Goal: Task Accomplishment & Management: Manage account settings

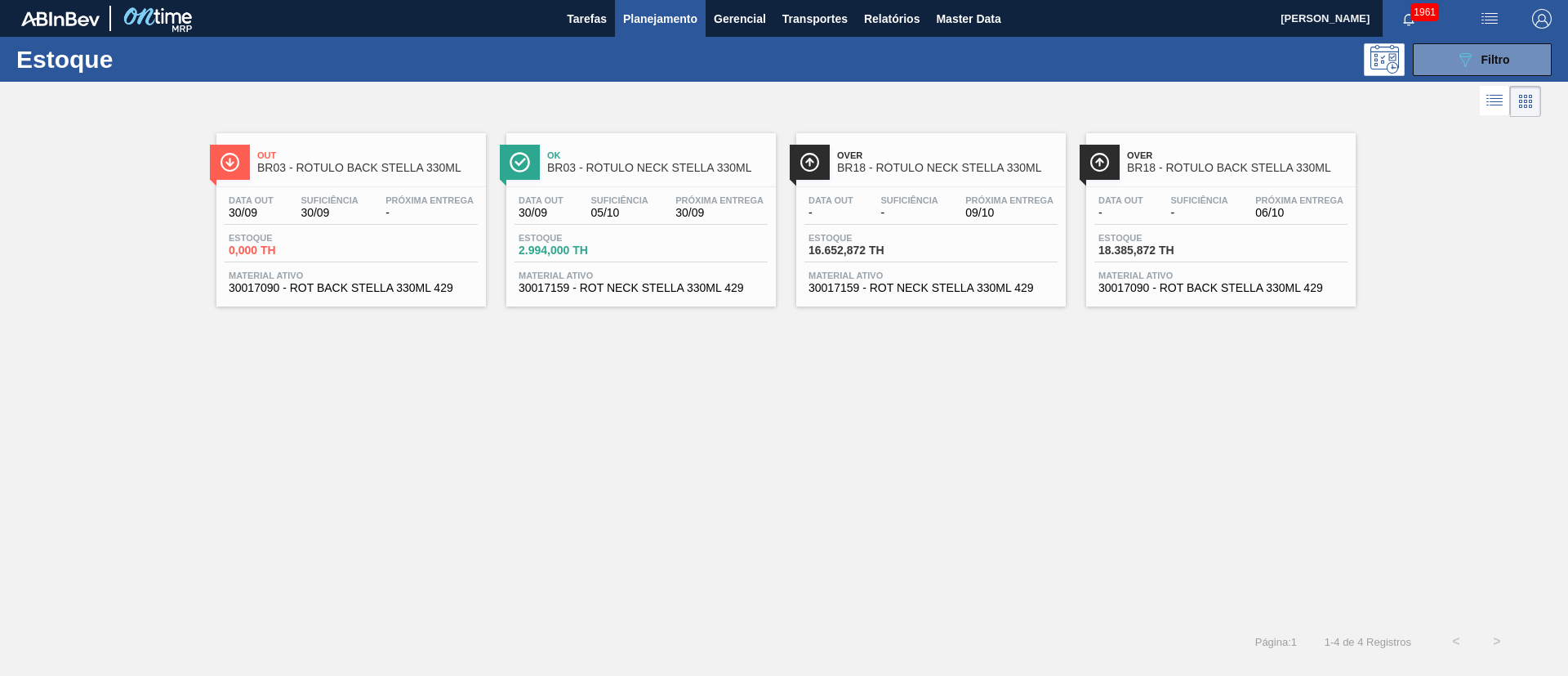
click at [1487, 70] on button "089F7B8B-B2A5-4AFE-B5C0-19BA573D28AC Filtro" at bounding box center [1483, 59] width 139 height 33
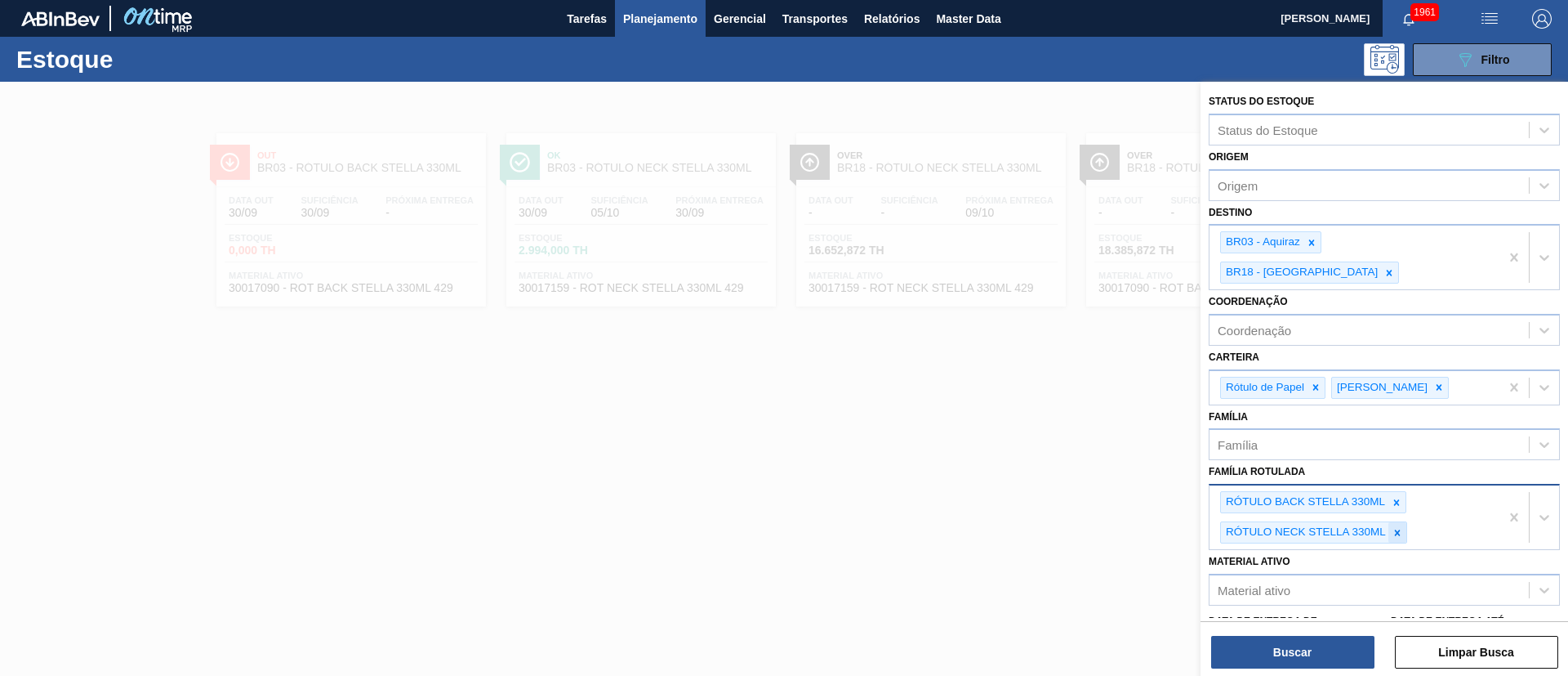
click at [1394, 527] on icon at bounding box center [1397, 532] width 12 height 12
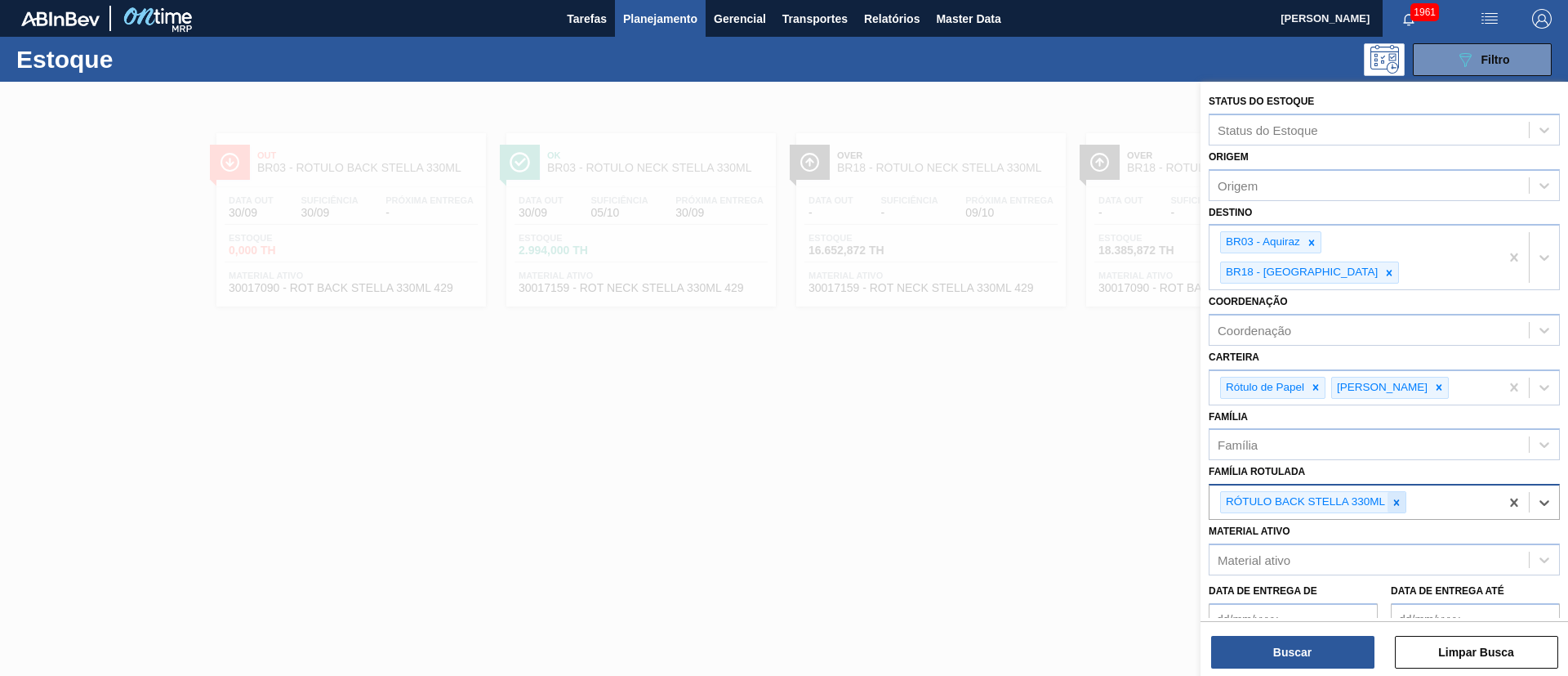
click at [1392, 492] on div at bounding box center [1397, 502] width 18 height 20
paste Rotulada "RÓTULO NECK SPATEN 600ML RGB"
type Rotulada "RÓTULO NECK SPATEN 600ML RGB"
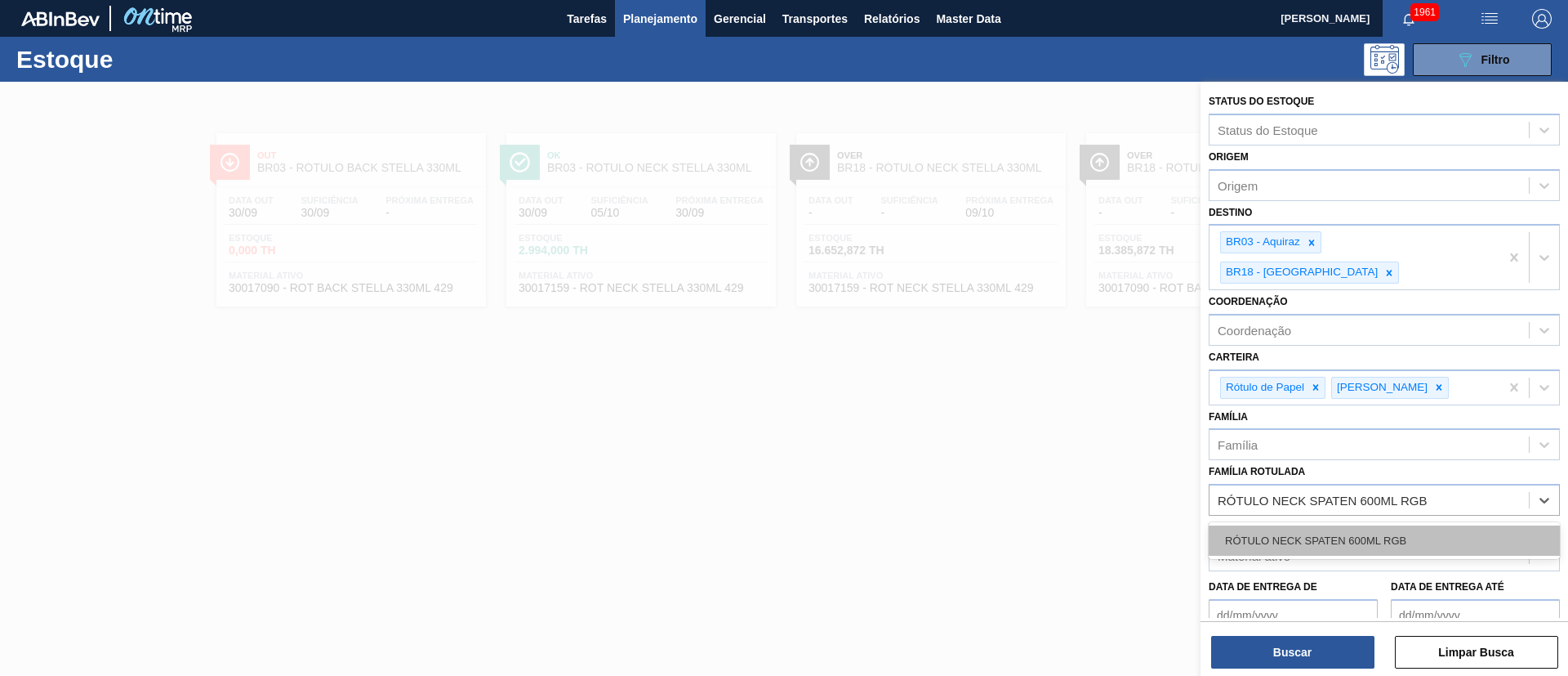
click at [1312, 525] on div "RÓTULO NECK SPATEN 600ML RGB" at bounding box center [1384, 540] width 351 height 30
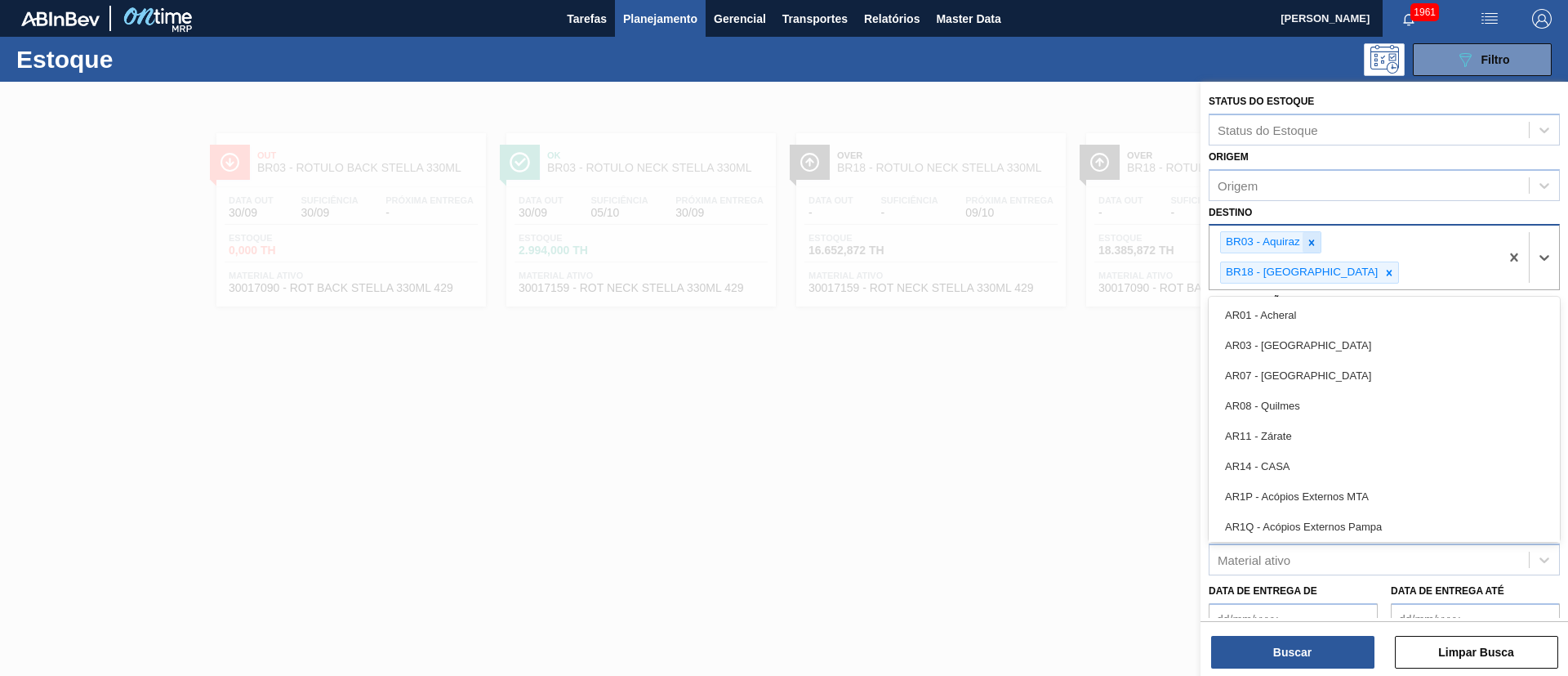
click at [1301, 246] on div "BR03 - Aquiraz" at bounding box center [1262, 242] width 81 height 20
click at [1305, 241] on div at bounding box center [1312, 242] width 18 height 20
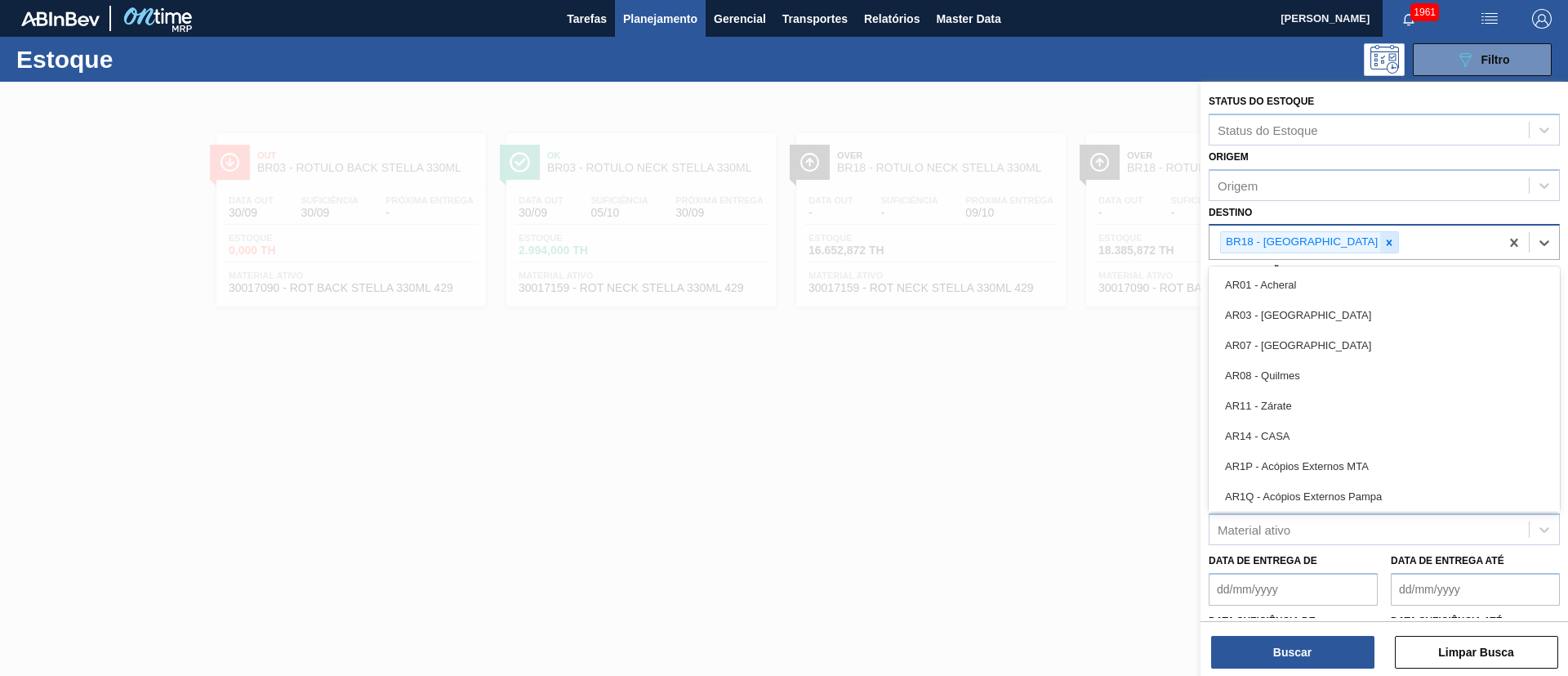
click at [1381, 241] on div at bounding box center [1390, 242] width 18 height 20
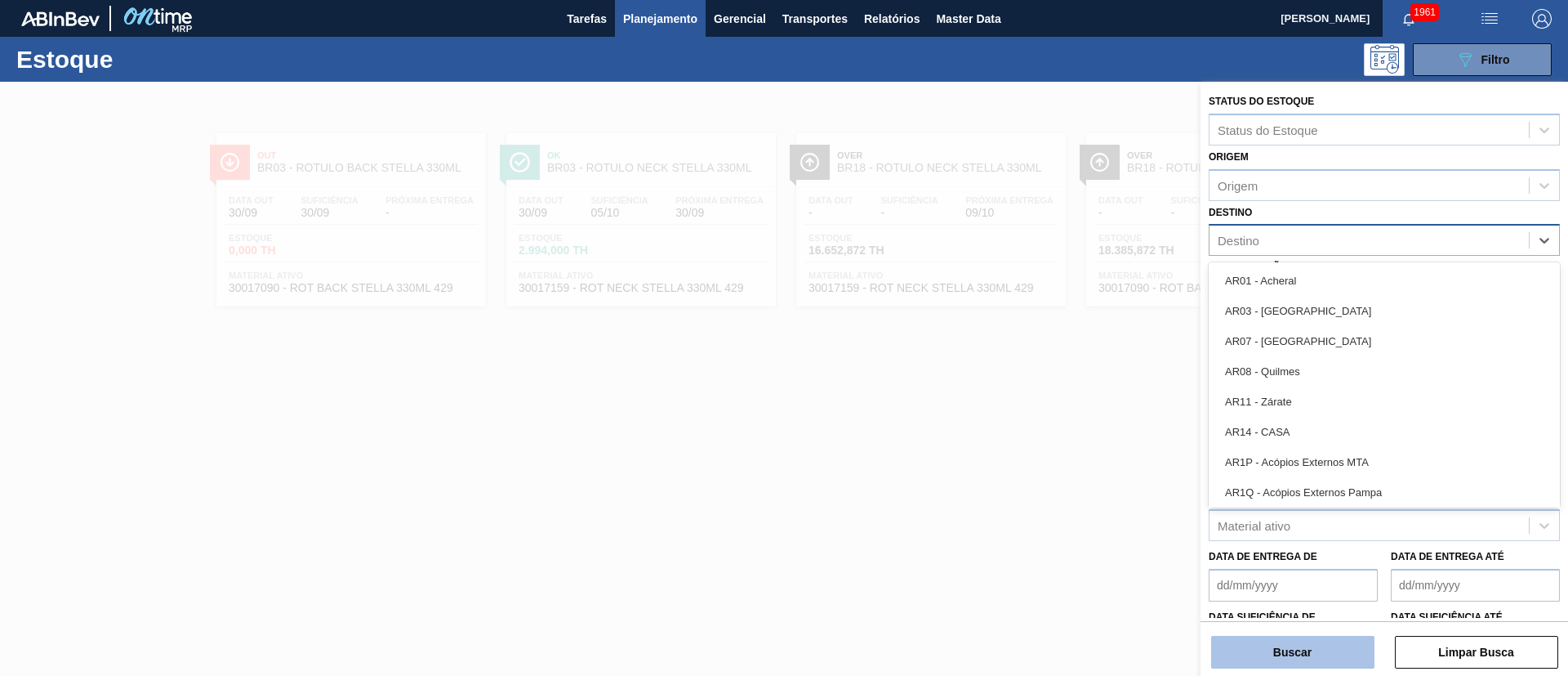
click at [1293, 655] on button "Buscar" at bounding box center [1293, 652] width 164 height 33
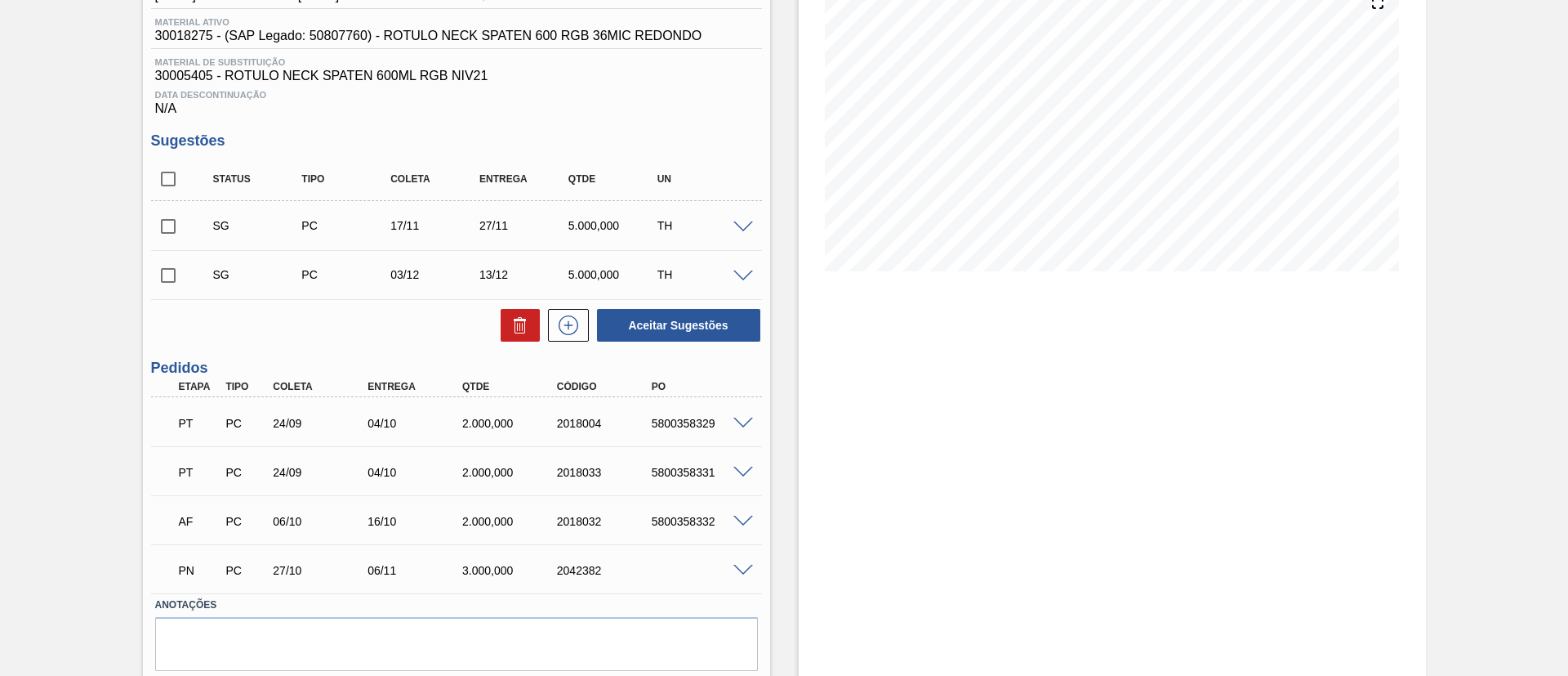
scroll to position [245, 0]
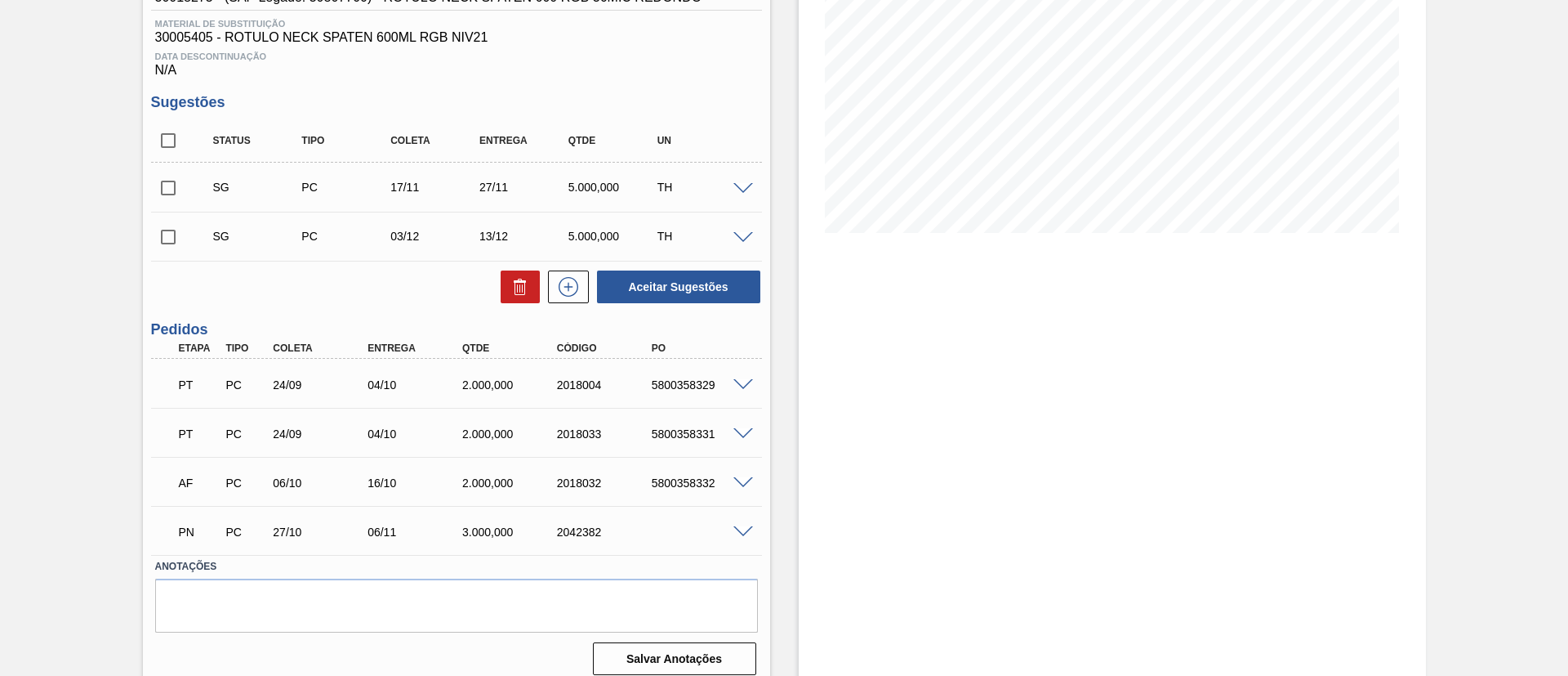
click at [166, 142] on input "checkbox" at bounding box center [168, 141] width 35 height 35
checkbox input "true"
click at [516, 283] on icon at bounding box center [519, 286] width 19 height 19
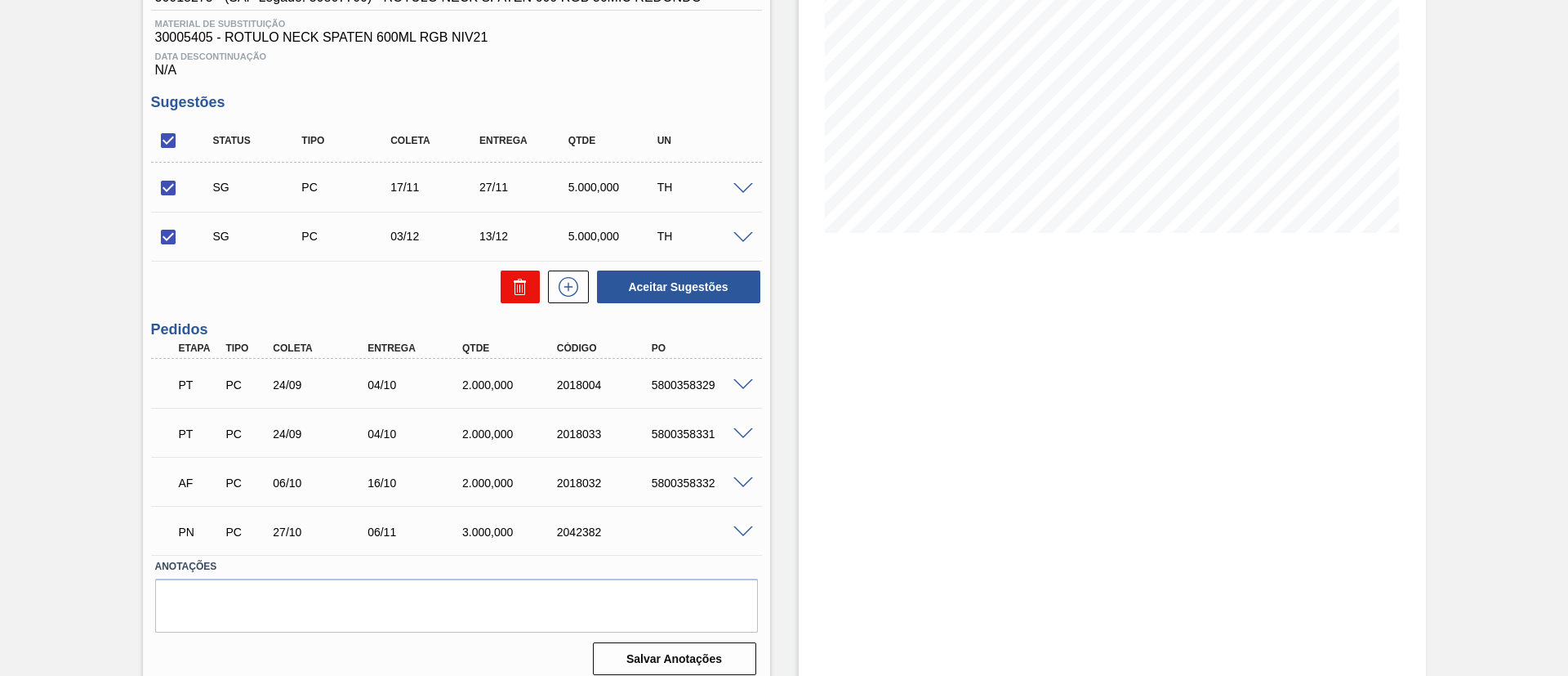
checkbox input "false"
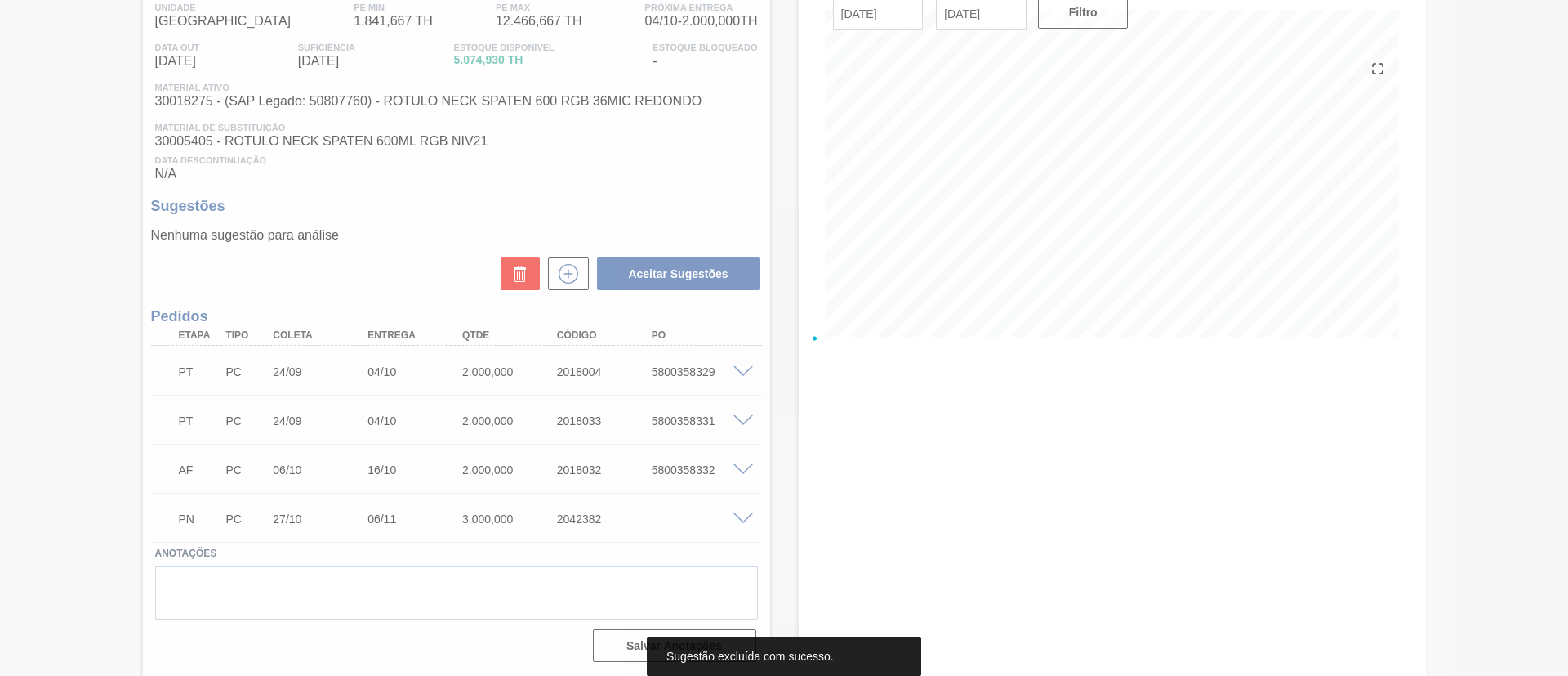
scroll to position [142, 0]
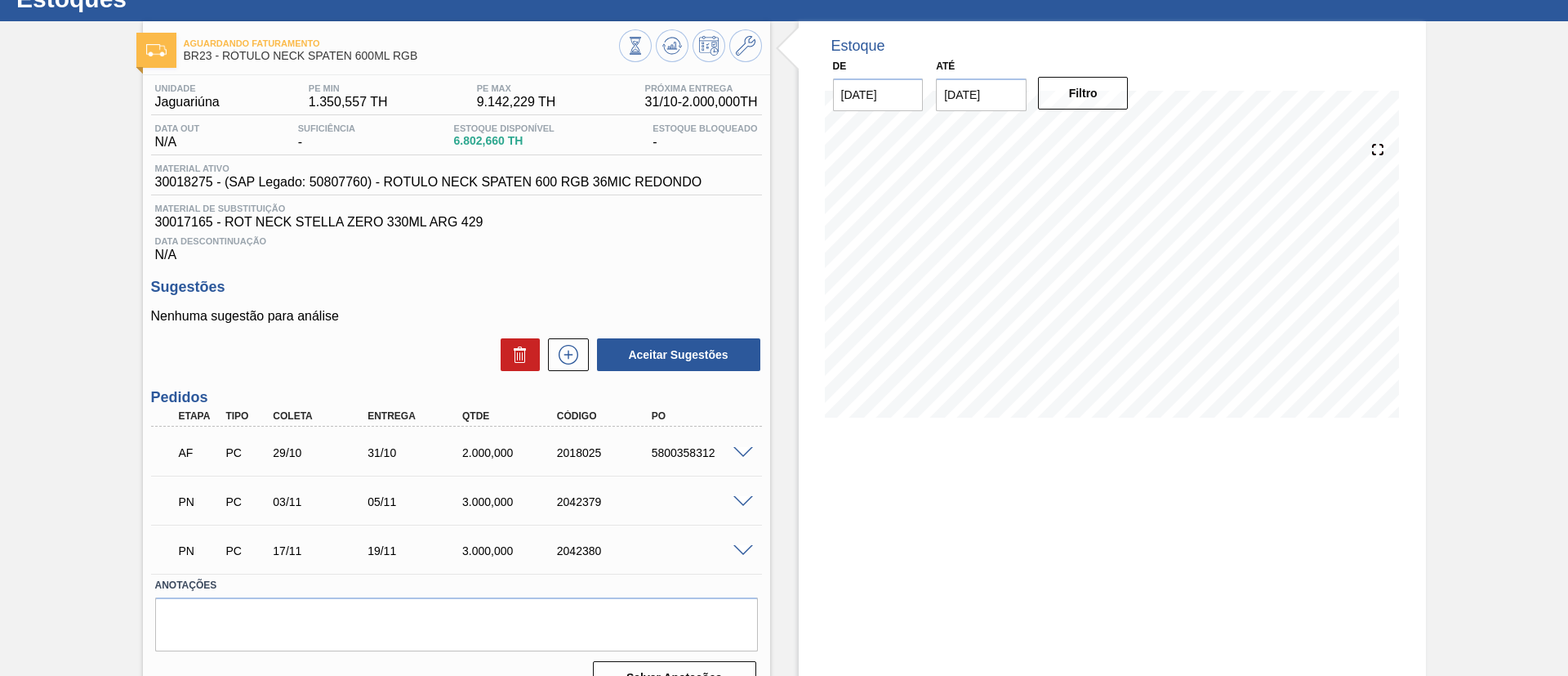
scroll to position [92, 0]
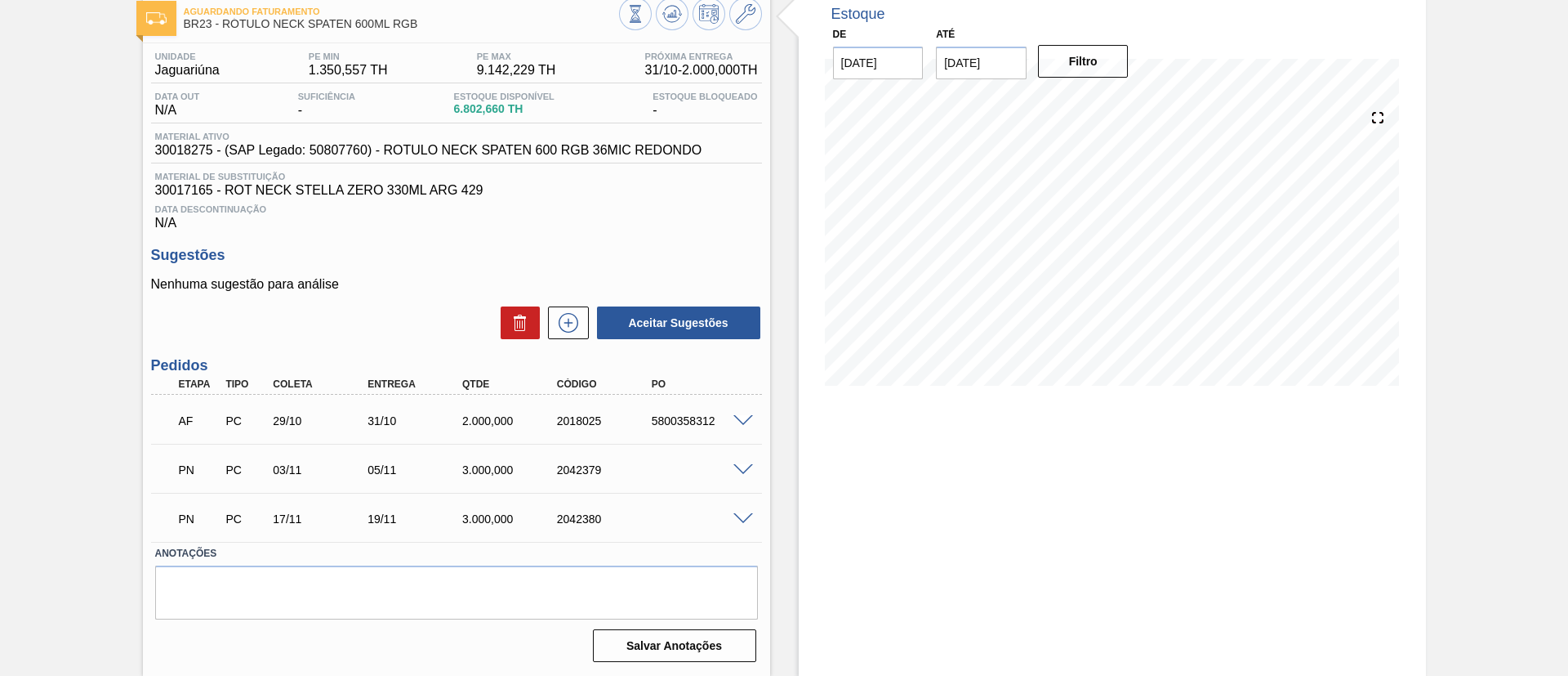
click at [744, 515] on span at bounding box center [742, 519] width 19 height 12
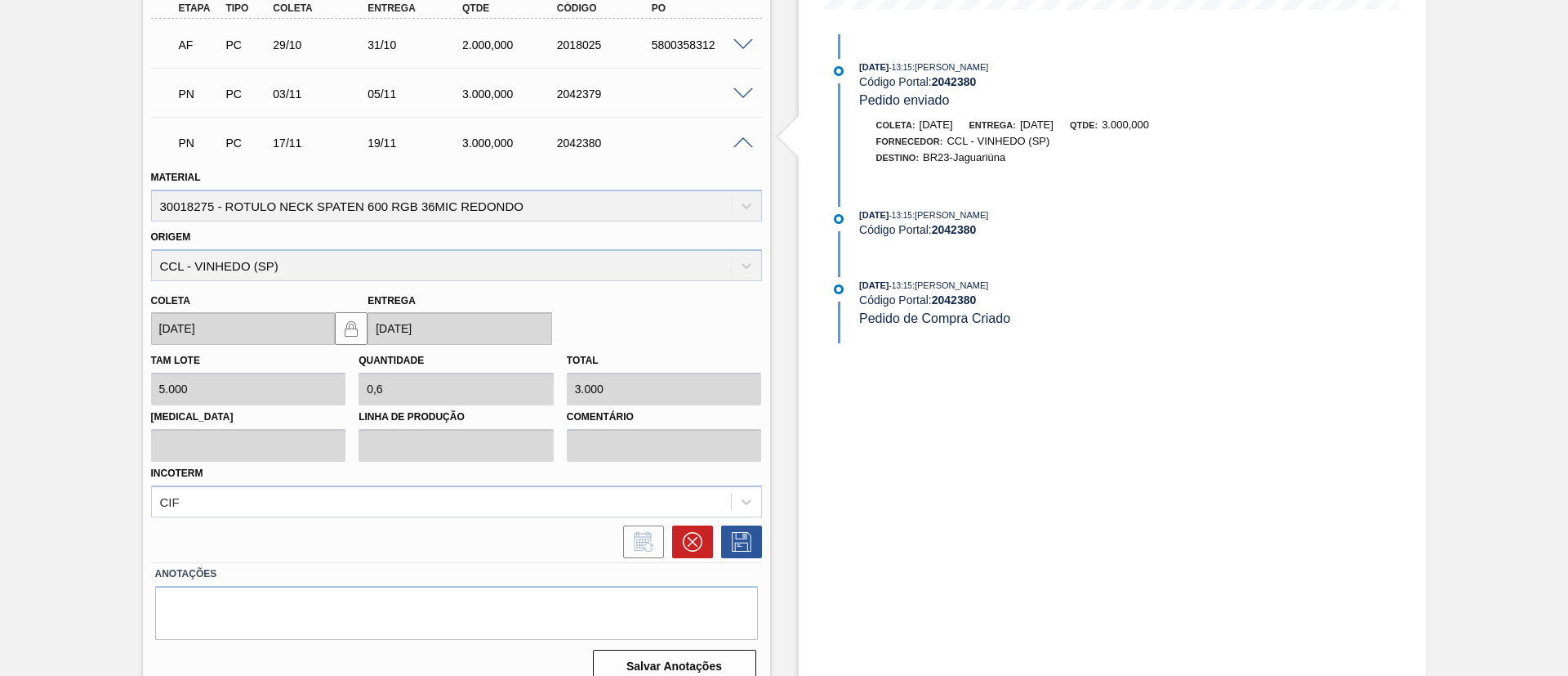
scroll to position [488, 0]
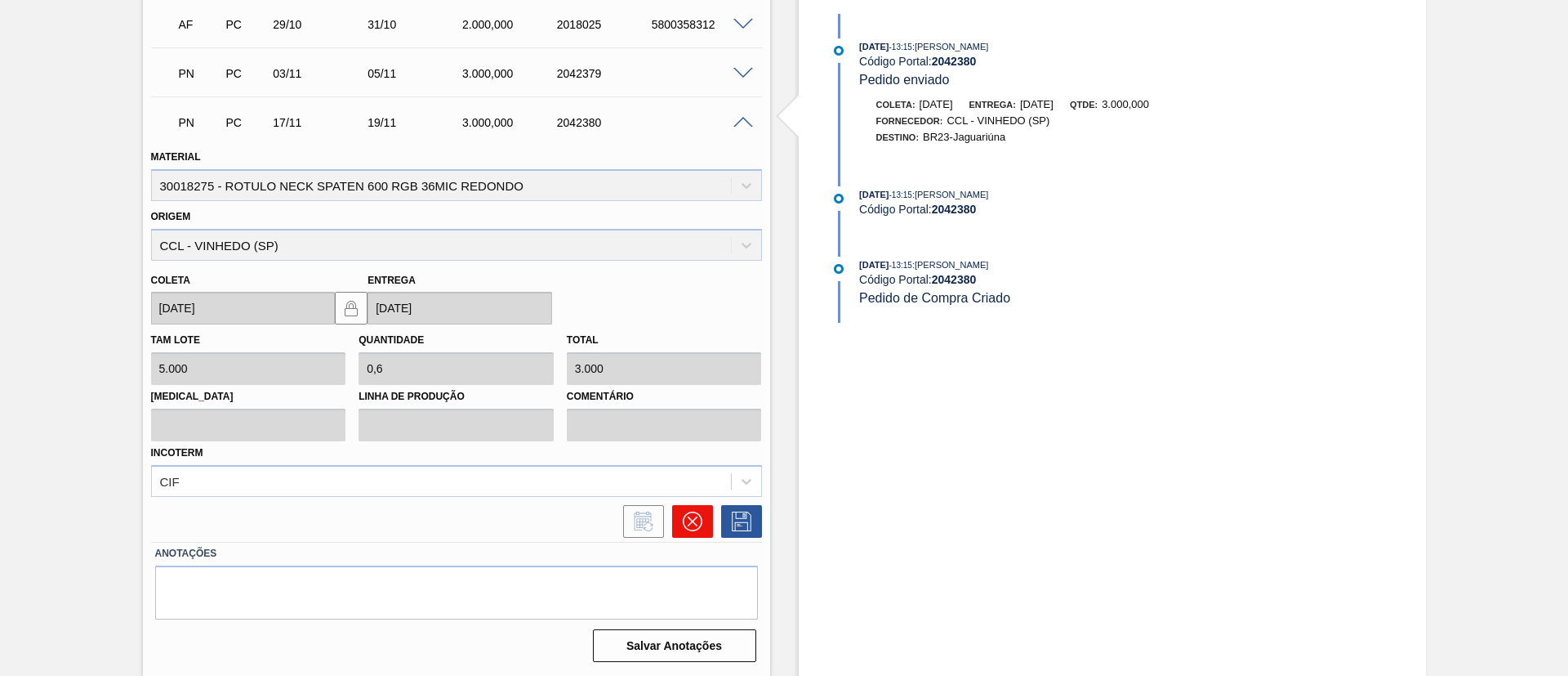
click at [703, 523] on button at bounding box center [692, 521] width 41 height 33
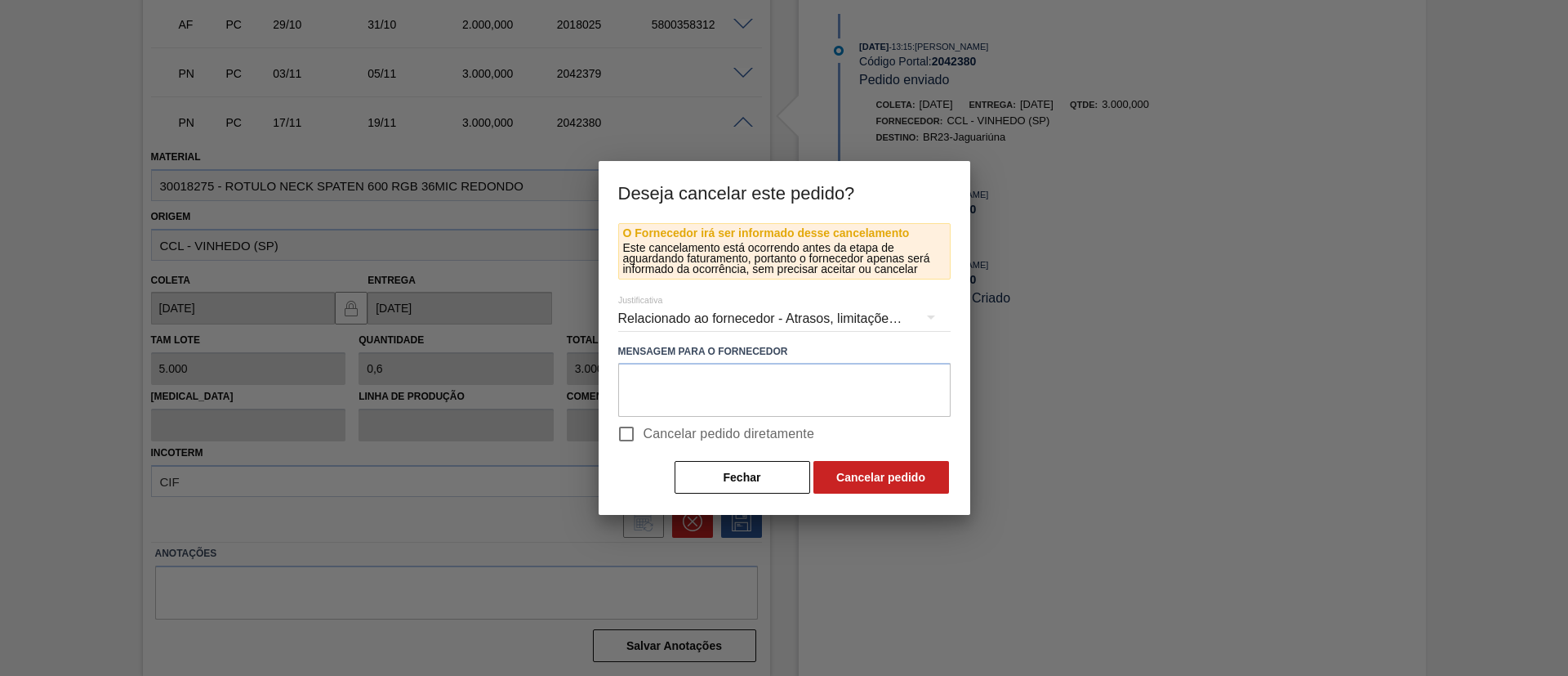
click at [703, 435] on span "Cancelar pedido diretamente" at bounding box center [730, 434] width 172 height 19
click at [644, 435] on input "Cancelar pedido diretamente" at bounding box center [626, 435] width 35 height 35
checkbox input "true"
click at [871, 466] on button "Cancelar pedido" at bounding box center [881, 477] width 135 height 33
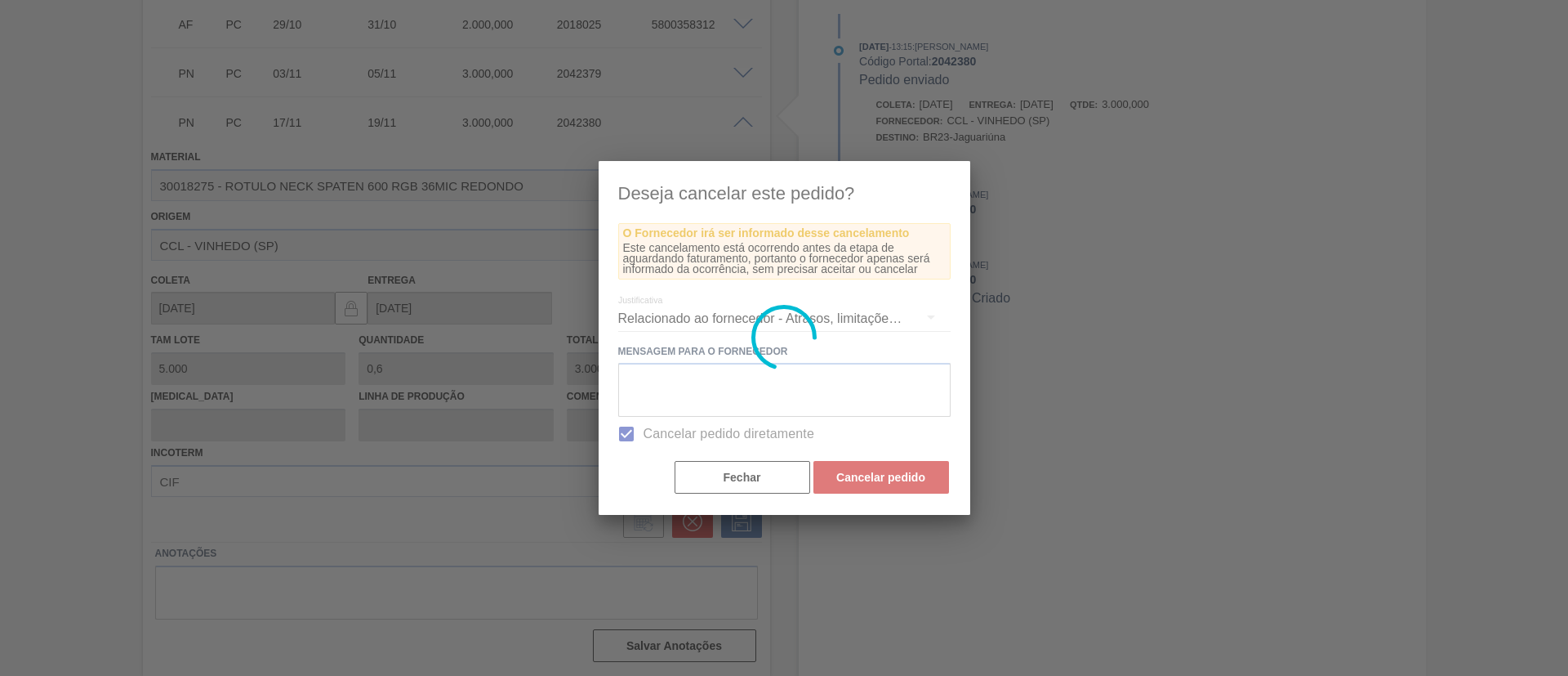
scroll to position [43, 0]
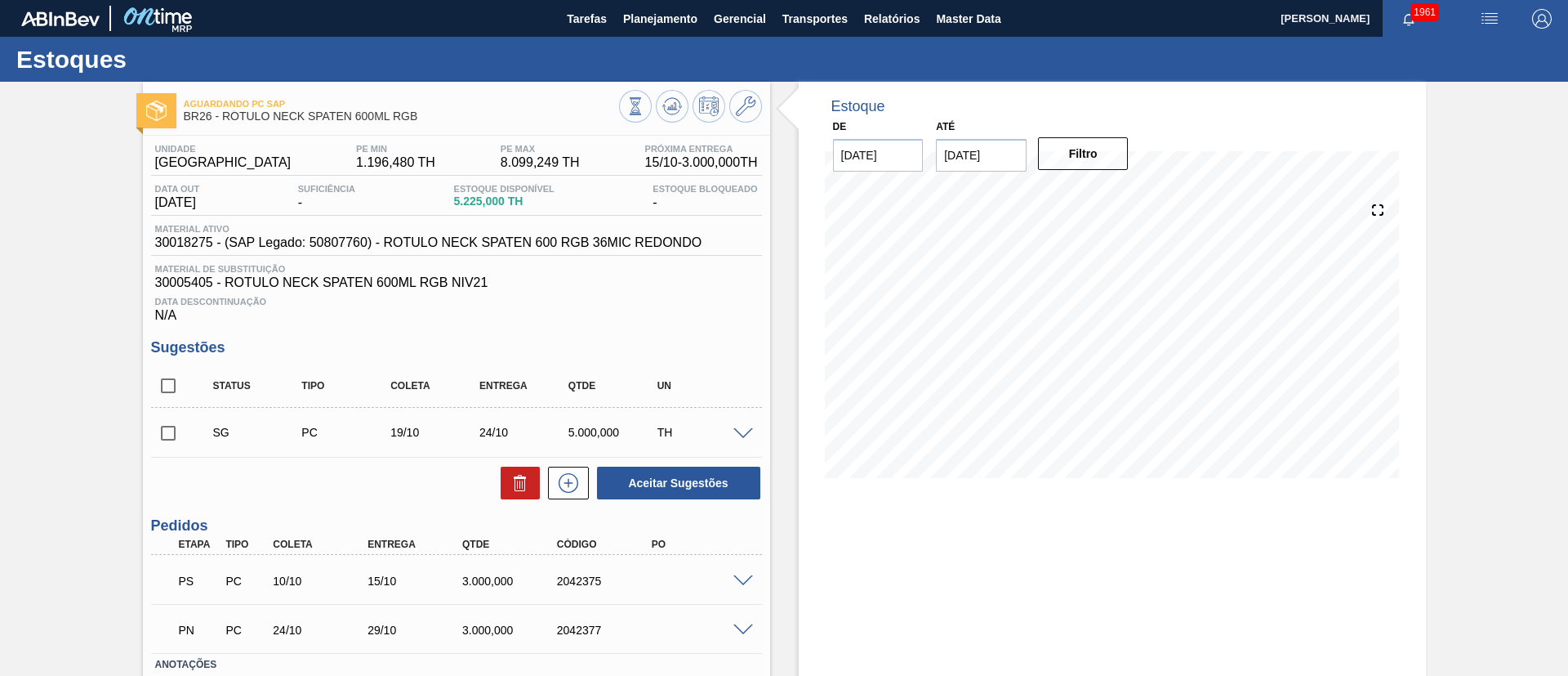
scroll to position [111, 0]
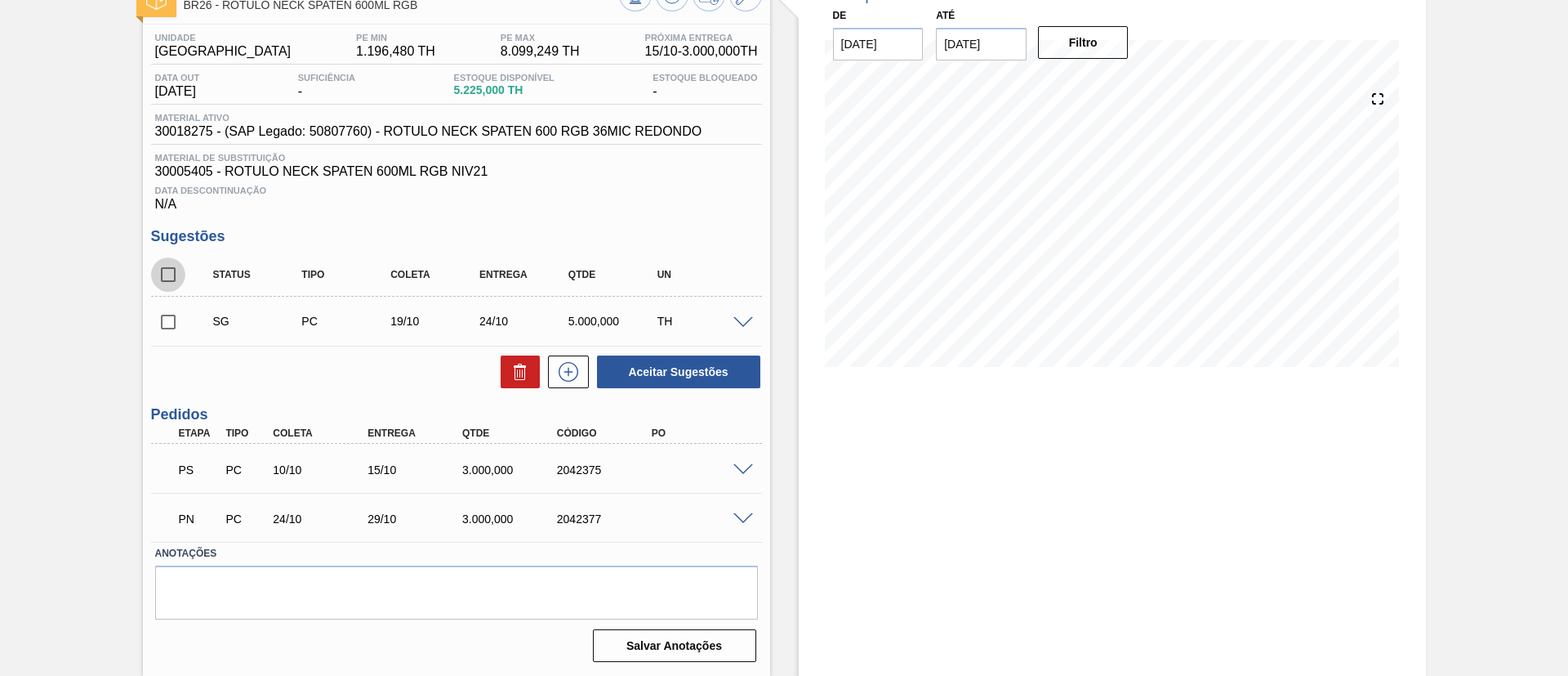
click at [176, 269] on input "checkbox" at bounding box center [168, 274] width 35 height 35
checkbox input "true"
click at [519, 370] on icon at bounding box center [519, 373] width 1 height 8
checkbox input "false"
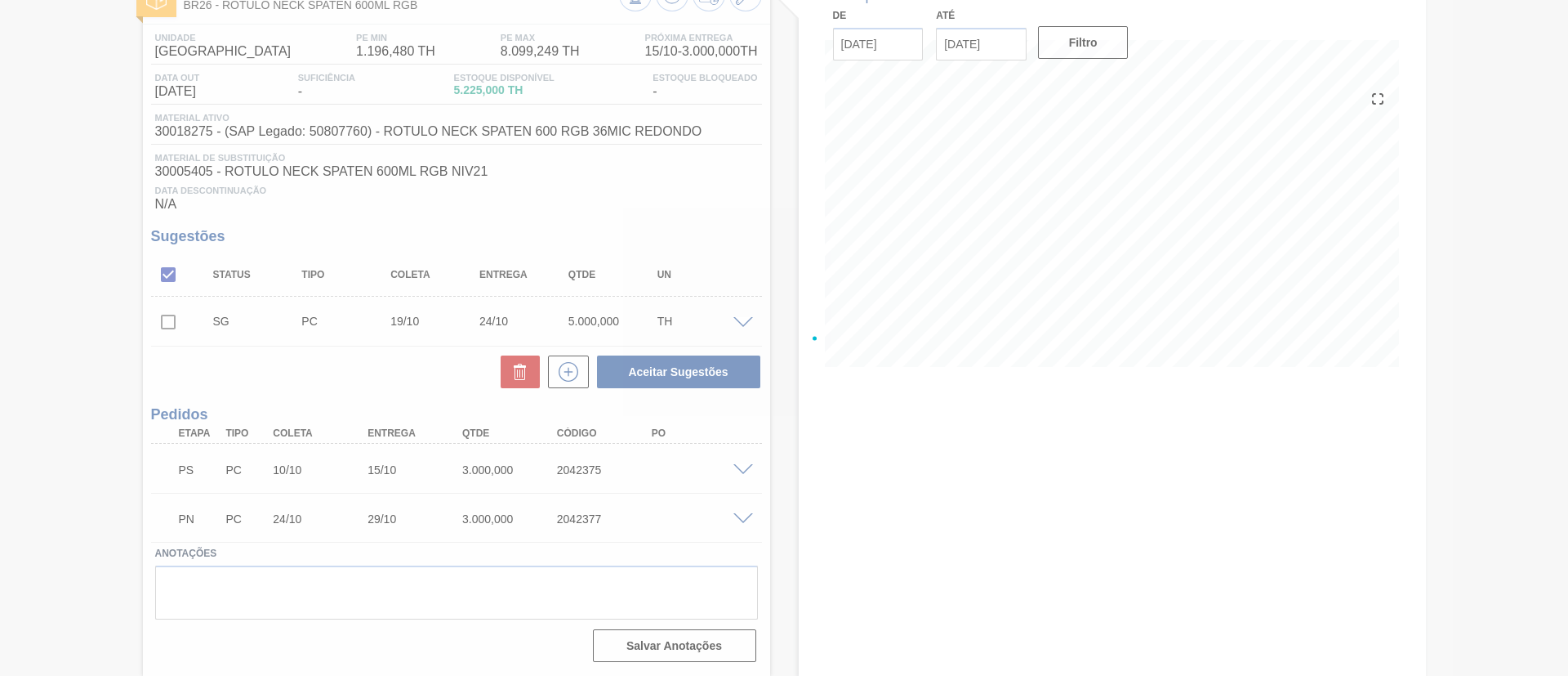
scroll to position [43, 0]
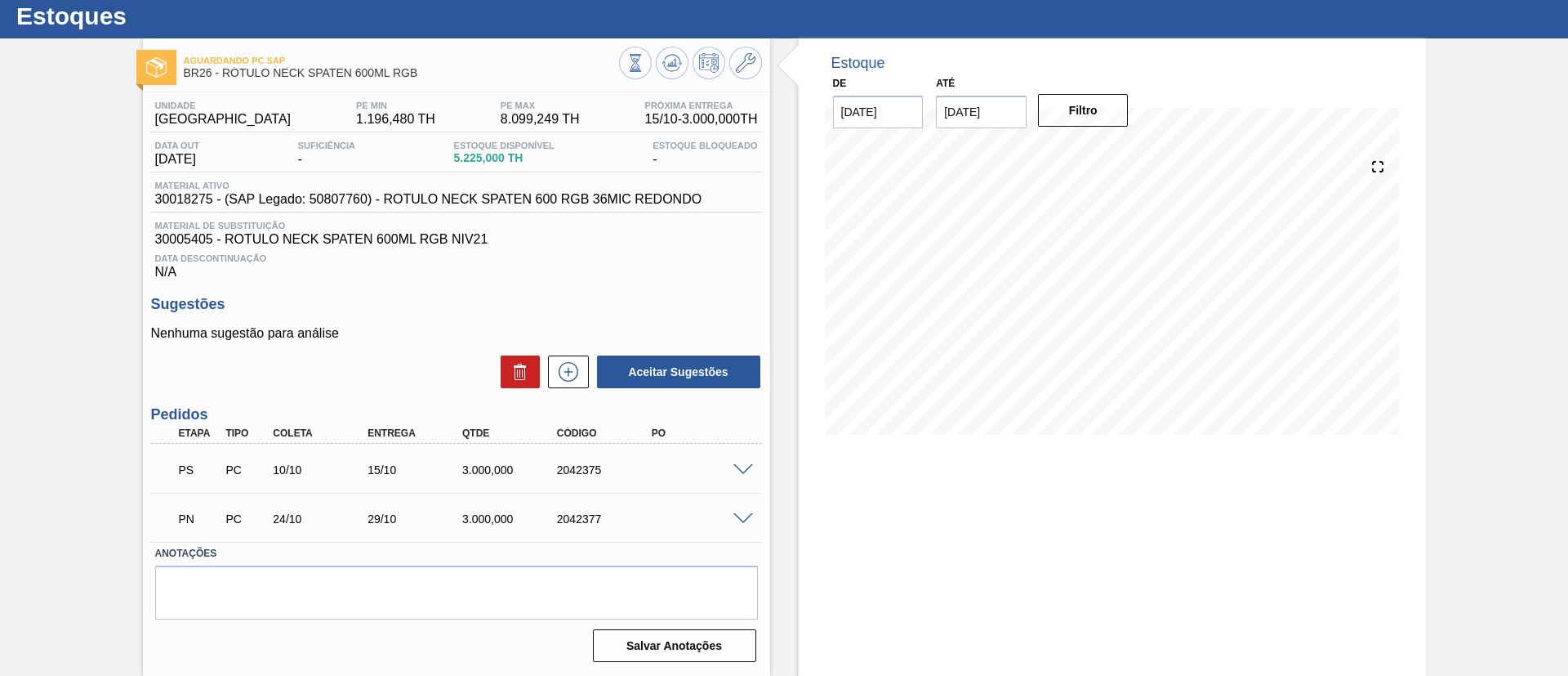
click at [738, 516] on span at bounding box center [742, 519] width 19 height 12
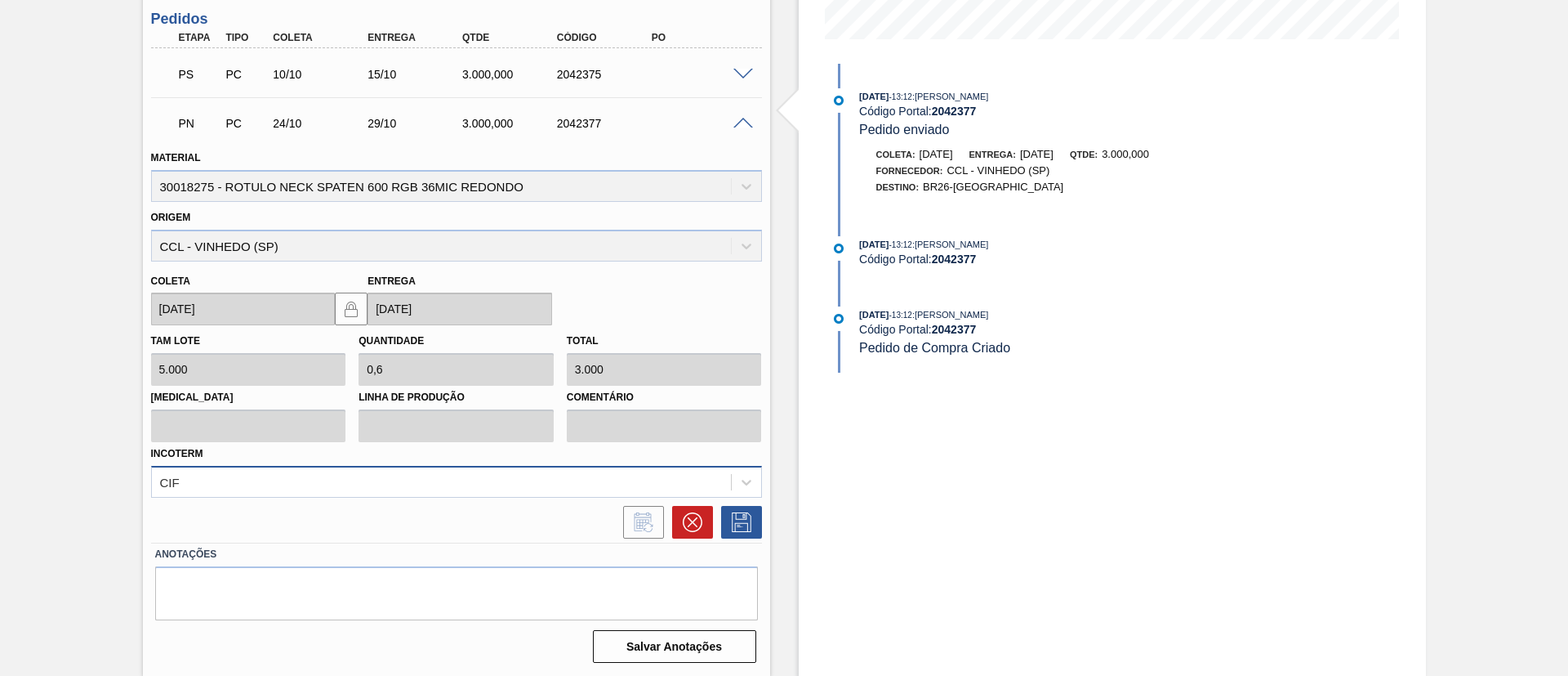
scroll to position [440, 0]
click at [683, 524] on icon at bounding box center [692, 520] width 19 height 19
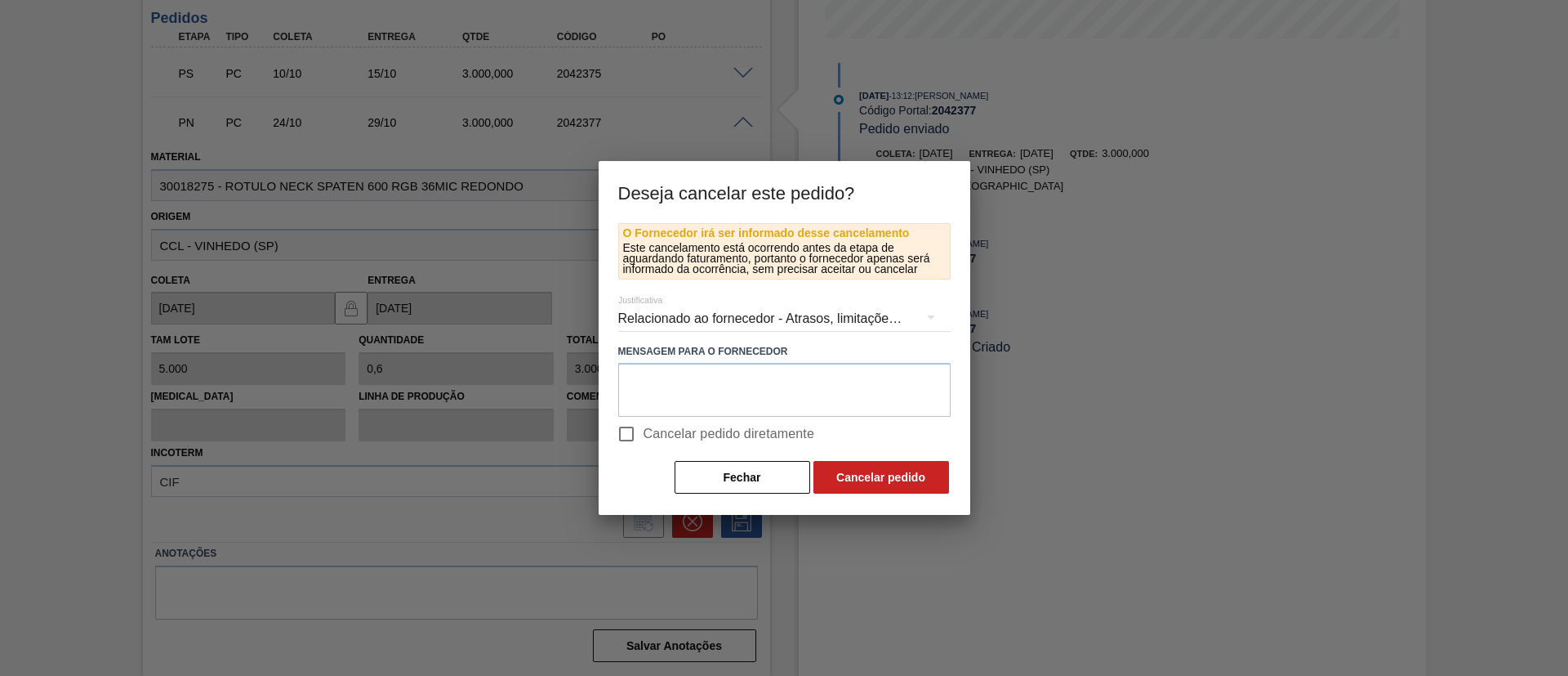
click at [695, 441] on span "Cancelar pedido diretamente" at bounding box center [730, 434] width 172 height 19
click at [644, 441] on input "Cancelar pedido diretamente" at bounding box center [626, 435] width 35 height 35
checkbox input "true"
click at [895, 473] on button "Cancelar pedido" at bounding box center [881, 477] width 135 height 33
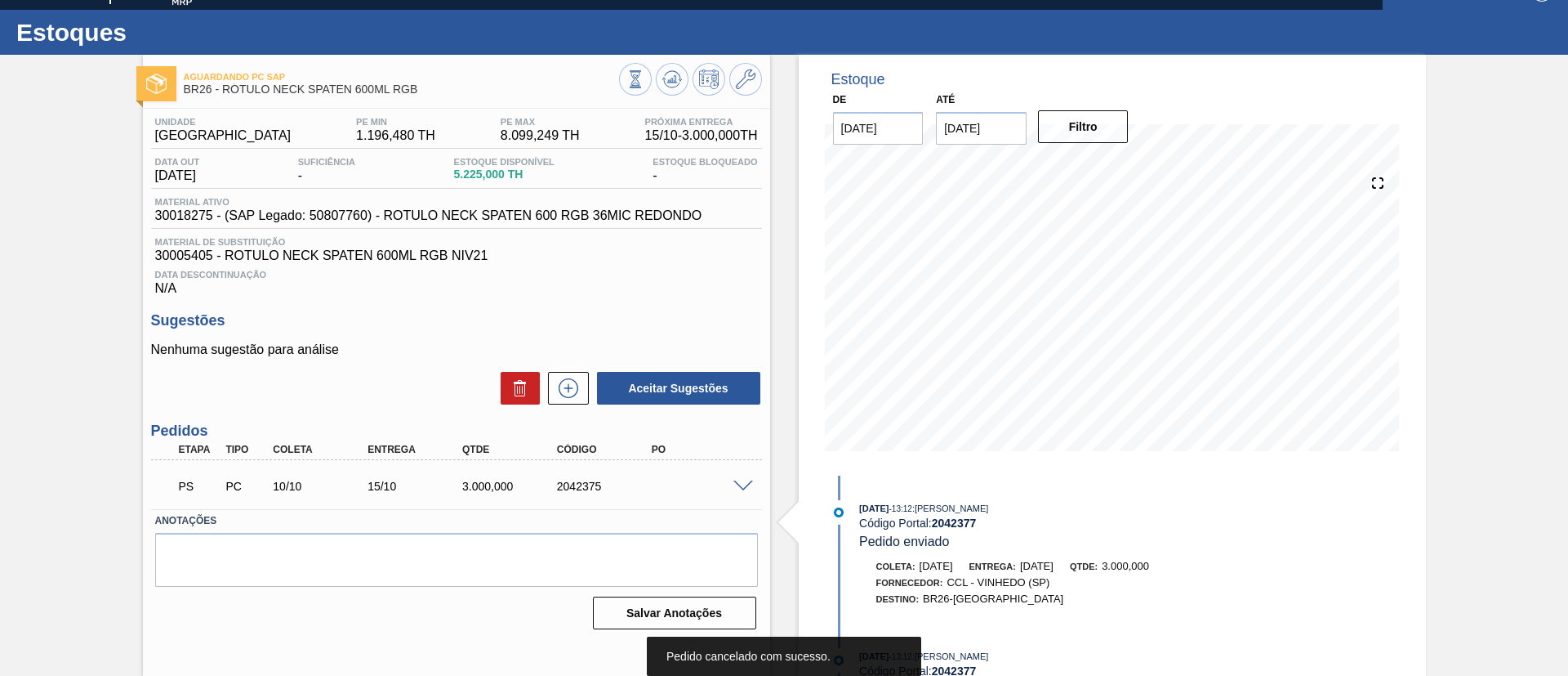
scroll to position [27, 0]
